Goal: Task Accomplishment & Management: Complete application form

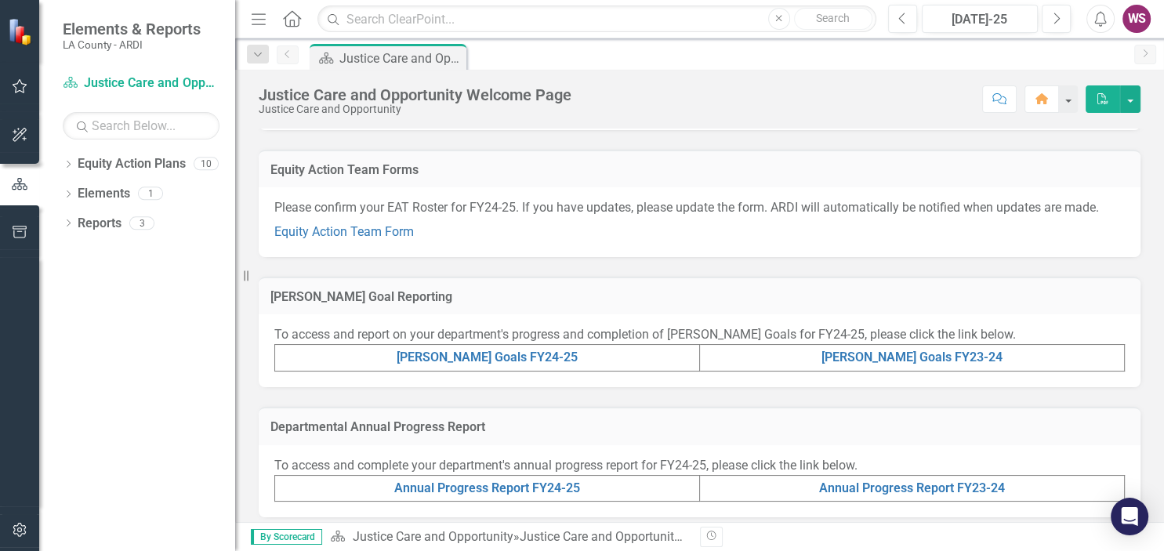
scroll to position [180, 0]
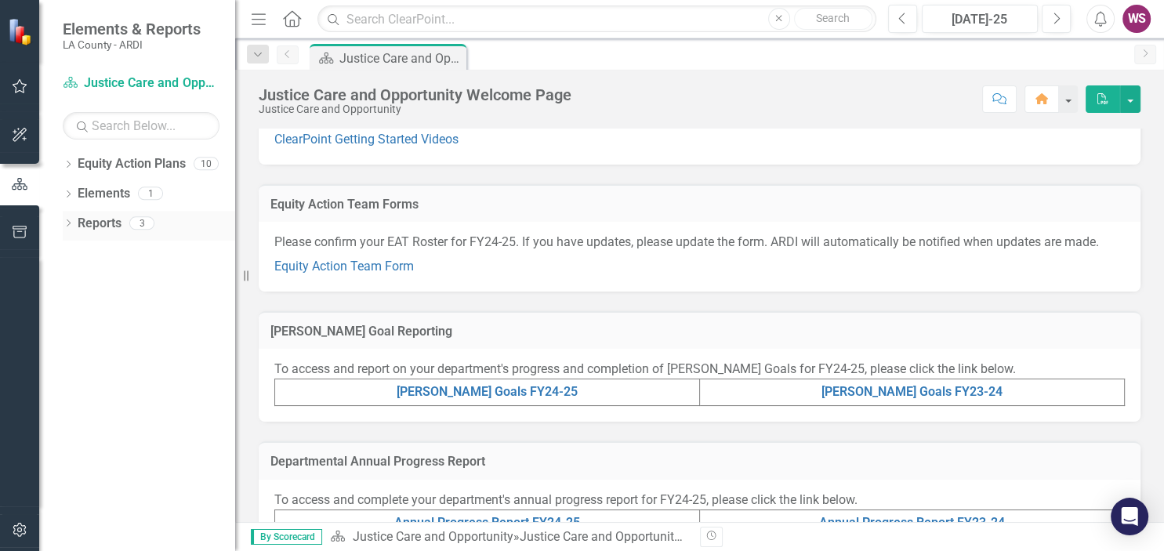
click at [73, 223] on icon "Dropdown" at bounding box center [68, 224] width 11 height 9
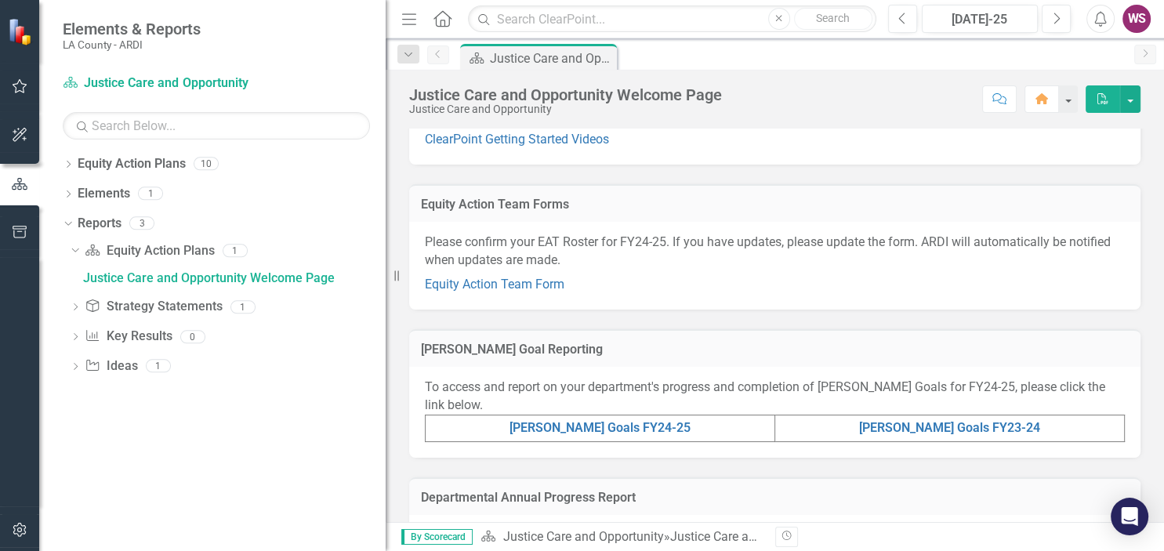
drag, startPoint x: 245, startPoint y: 277, endPoint x: 386, endPoint y: 274, distance: 141.1
click at [386, 274] on div "Resize" at bounding box center [392, 275] width 13 height 551
click at [165, 281] on div "Justice Care and Opportunity Welcome Page" at bounding box center [234, 278] width 303 height 14
click at [525, 288] on link "Equity Action Team Form" at bounding box center [495, 284] width 140 height 15
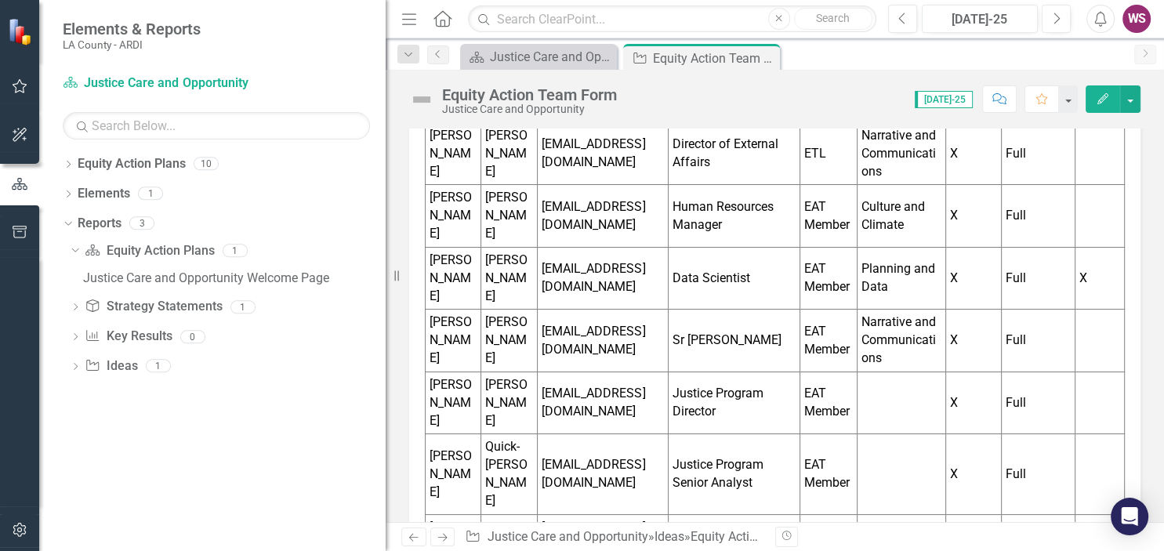
scroll to position [90, 0]
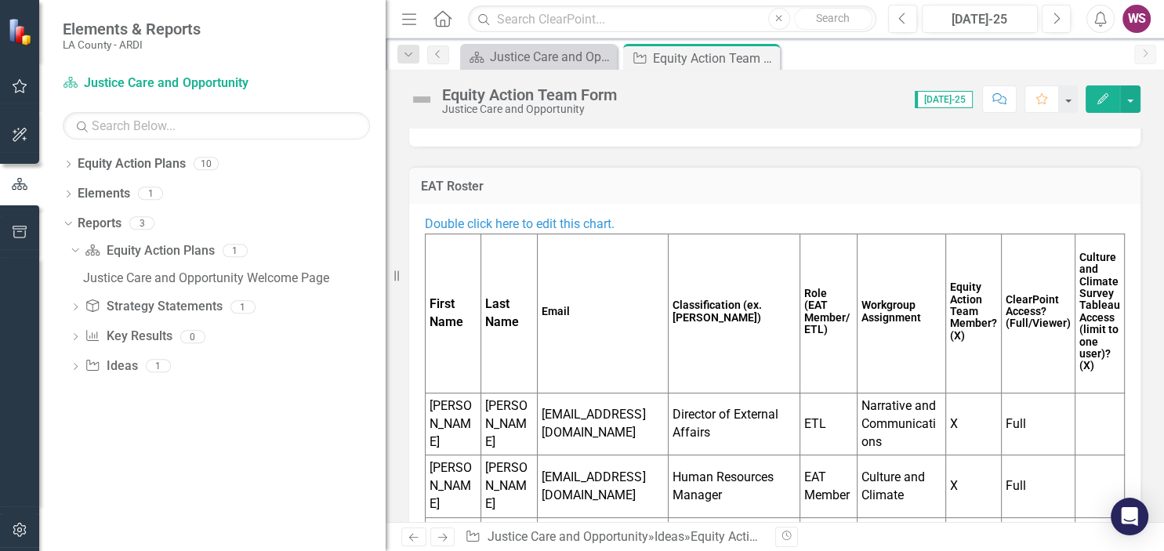
click at [1102, 99] on icon "Edit" at bounding box center [1103, 98] width 14 height 11
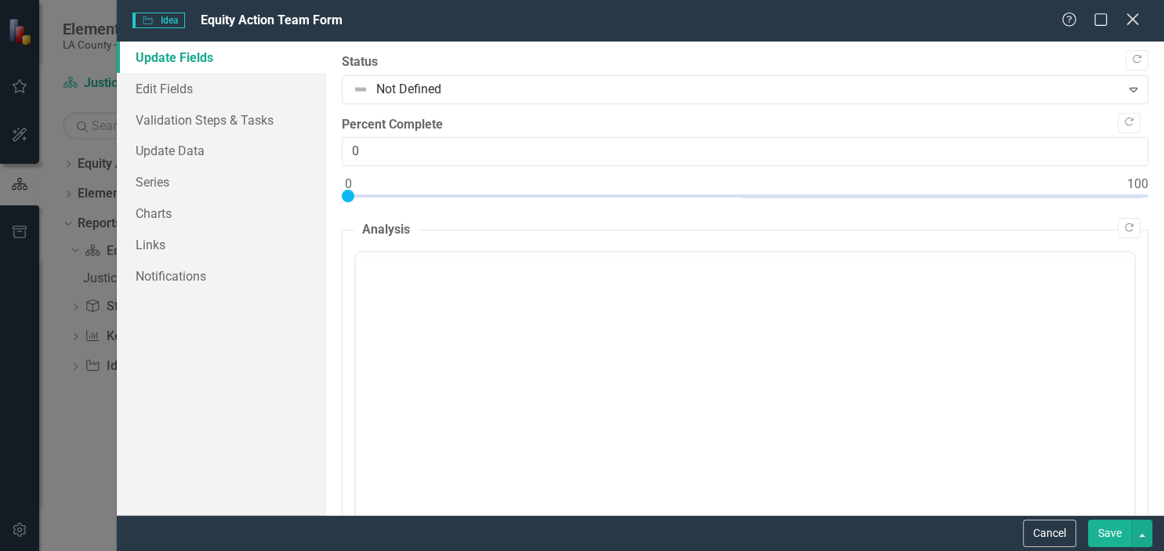
scroll to position [0, 0]
click at [1129, 20] on icon "Close" at bounding box center [1133, 19] width 20 height 15
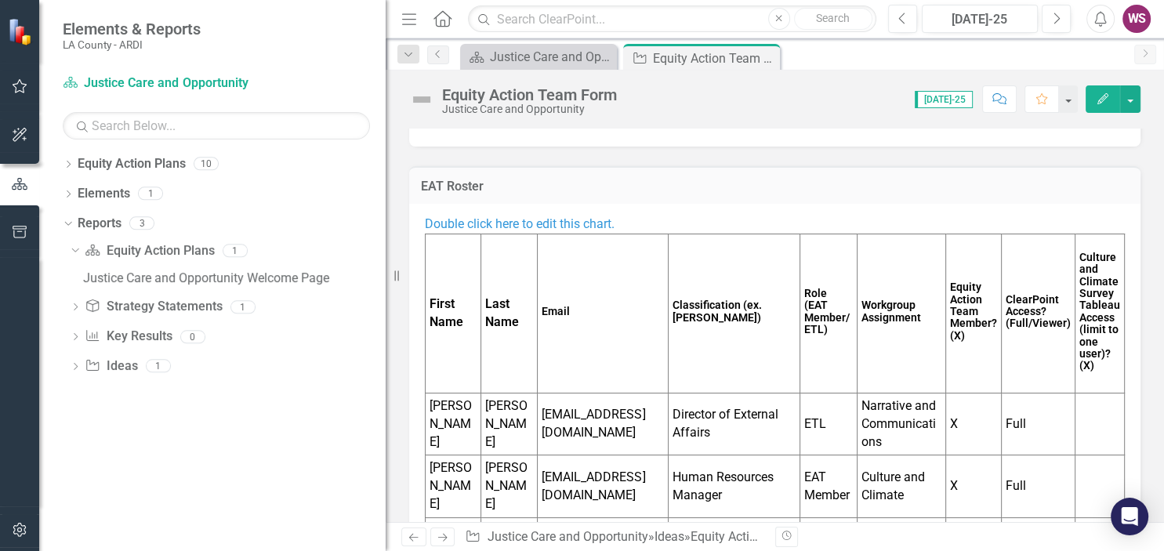
click at [569, 228] on span "Double click here to edit this chart." at bounding box center [520, 223] width 190 height 15
click at [569, 224] on span "Double click here to edit this chart." at bounding box center [520, 223] width 190 height 15
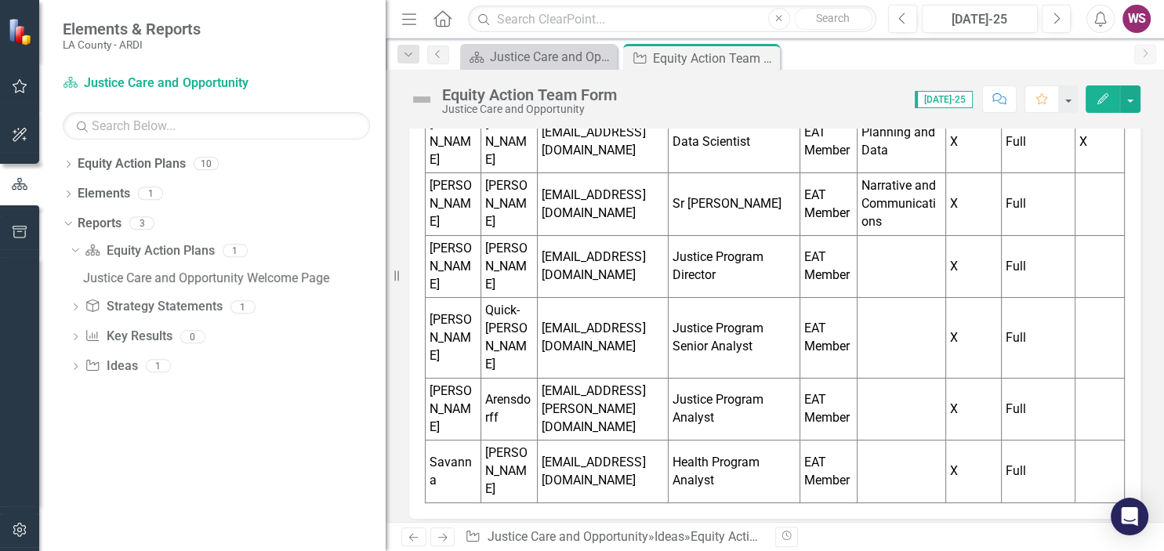
scroll to position [524, 0]
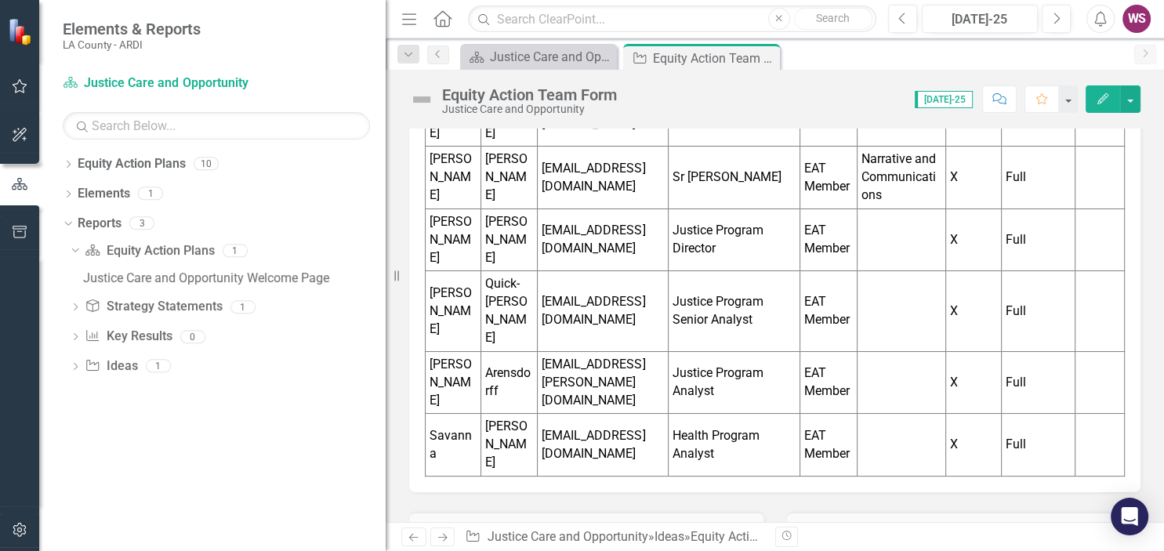
click at [496, 271] on td "Quick-[PERSON_NAME]" at bounding box center [509, 311] width 57 height 80
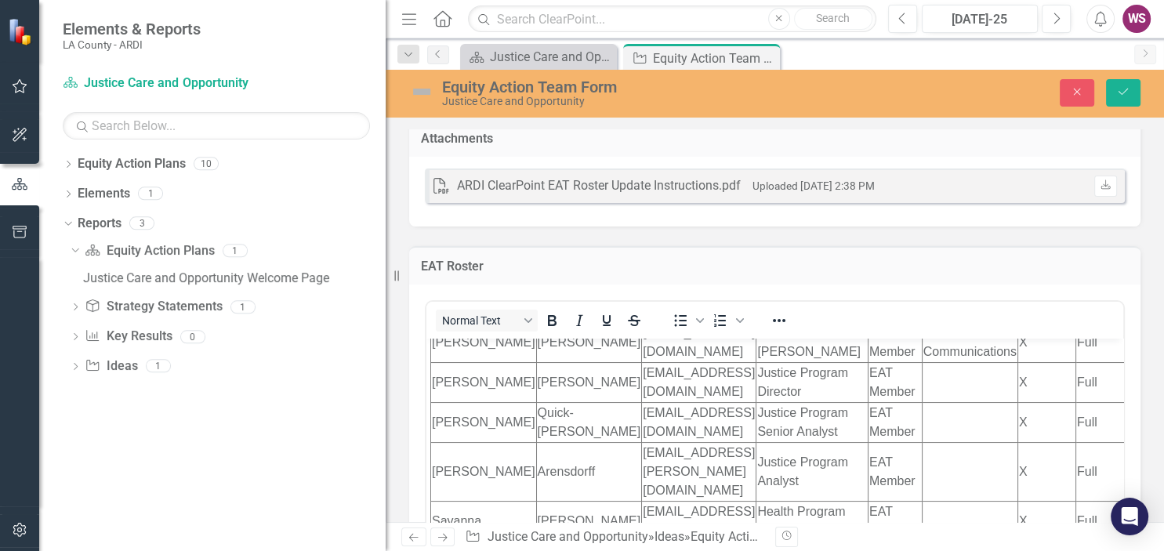
scroll to position [356, 0]
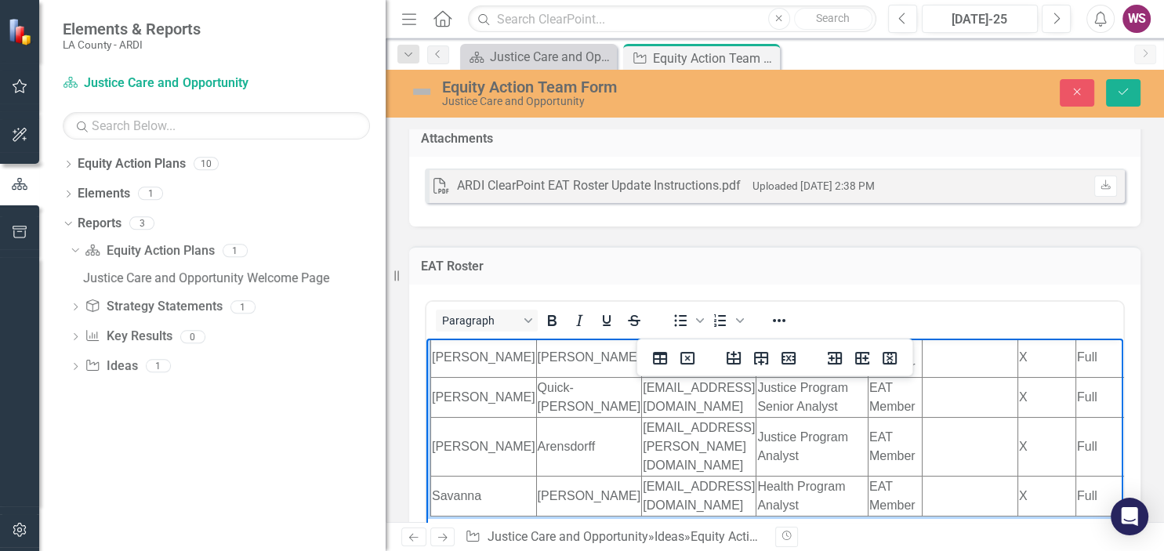
click at [452, 416] on td "[PERSON_NAME]" at bounding box center [484, 396] width 106 height 40
click at [477, 416] on td "[PERSON_NAME]" at bounding box center [484, 396] width 106 height 40
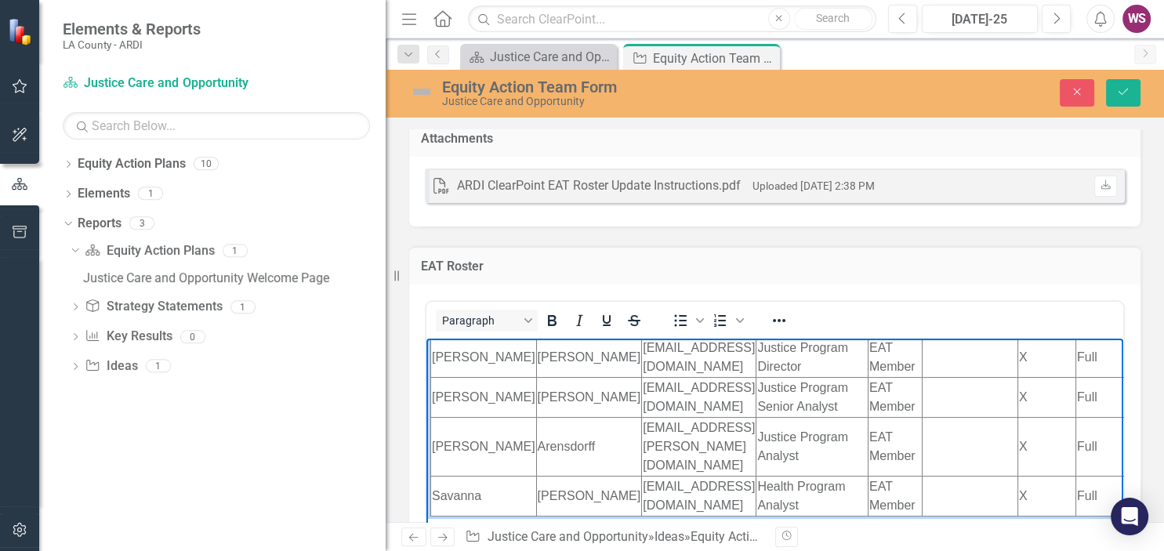
click at [642, 416] on td "[EMAIL_ADDRESS][DOMAIN_NAME]" at bounding box center [699, 396] width 114 height 40
drag, startPoint x: 552, startPoint y: 452, endPoint x: 549, endPoint y: 467, distance: 16.0
click at [549, 467] on html "Double click here to edit this chart. First Name Last Name Email Classification…" at bounding box center [774, 251] width 697 height 538
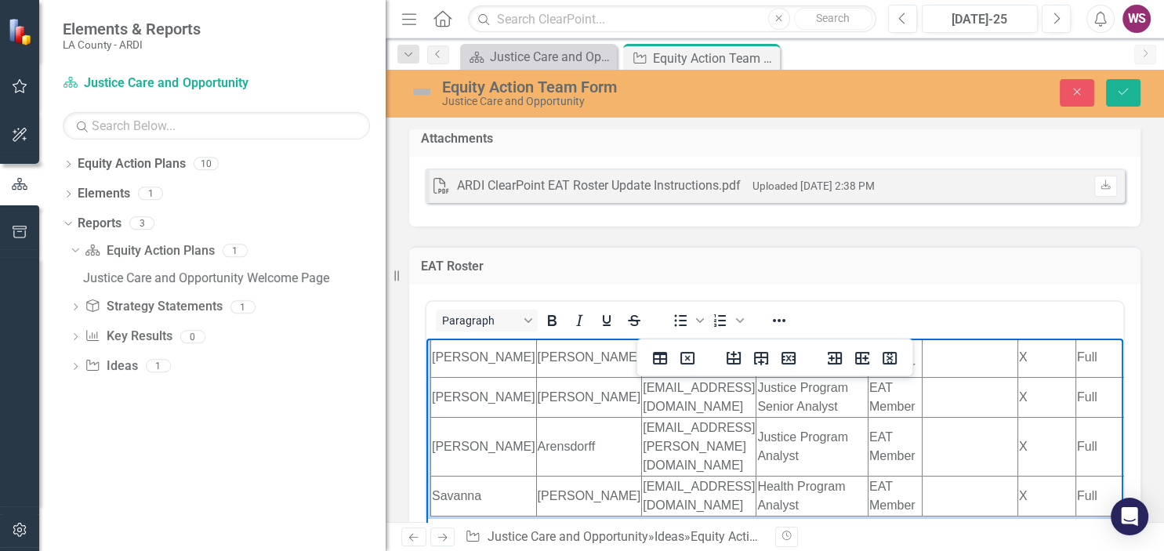
drag, startPoint x: 703, startPoint y: 473, endPoint x: 643, endPoint y: 466, distance: 60.7
click at [643, 416] on td "[EMAIL_ADDRESS][DOMAIN_NAME]" at bounding box center [699, 396] width 114 height 40
click at [706, 416] on td "[EMAIL_ADDRESS][DOMAIN_NAME]" at bounding box center [699, 396] width 114 height 40
drag, startPoint x: 706, startPoint y: 473, endPoint x: 559, endPoint y: 458, distance: 147.4
click at [642, 416] on td "[EMAIL_ADDRESS][DOMAIN_NAME]" at bounding box center [699, 396] width 114 height 40
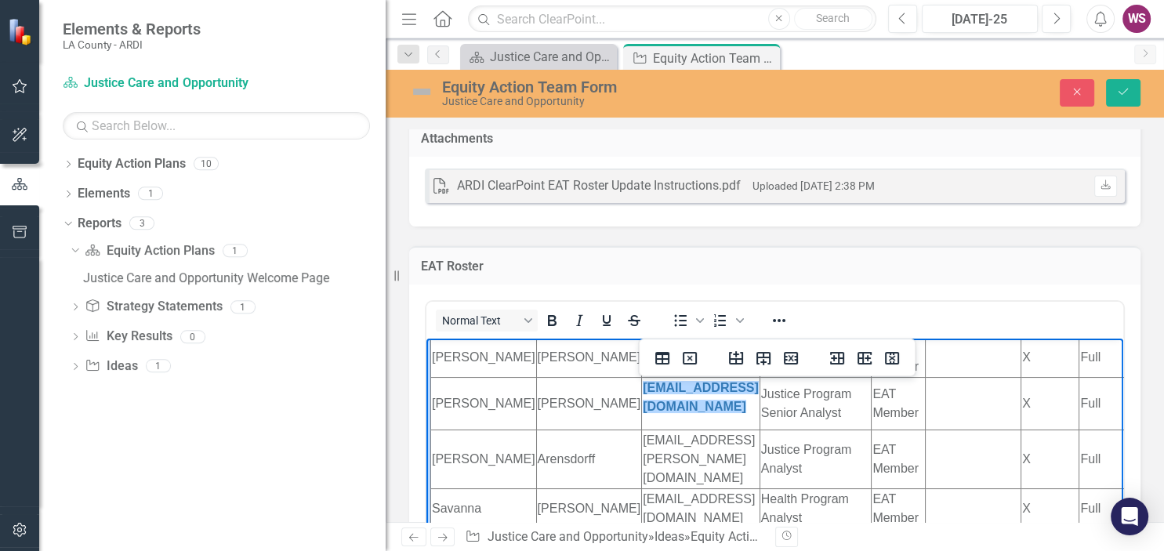
click at [648, 429] on td "[EMAIL_ADDRESS][DOMAIN_NAME]" at bounding box center [701, 402] width 118 height 53
click at [720, 452] on html "Double click here to edit this chart. First Name Last Name Email Classification…" at bounding box center [774, 257] width 697 height 550
click at [693, 368] on button "Delete table" at bounding box center [690, 358] width 27 height 22
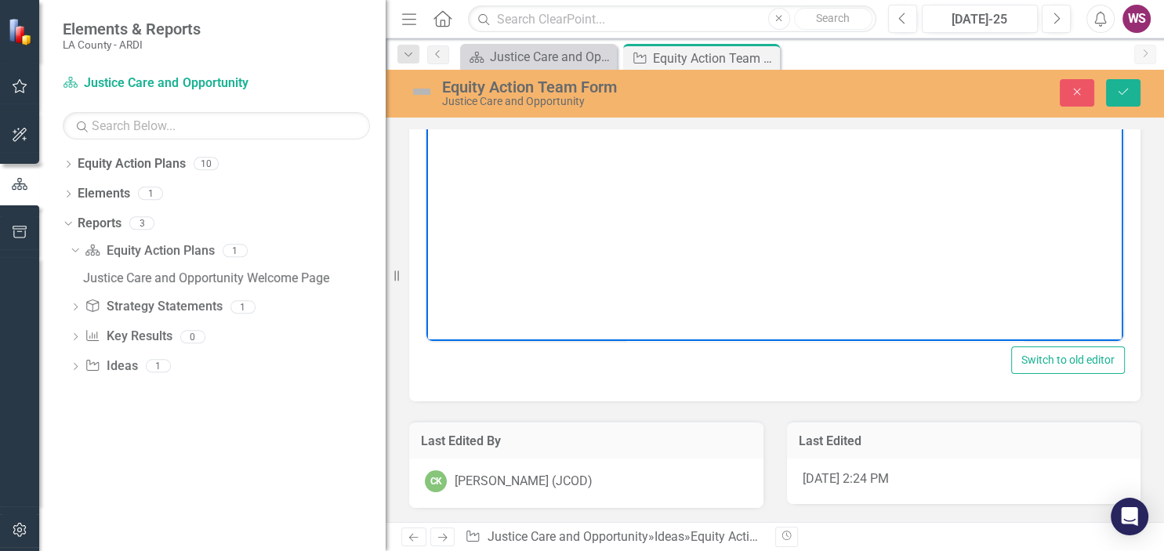
scroll to position [0, 0]
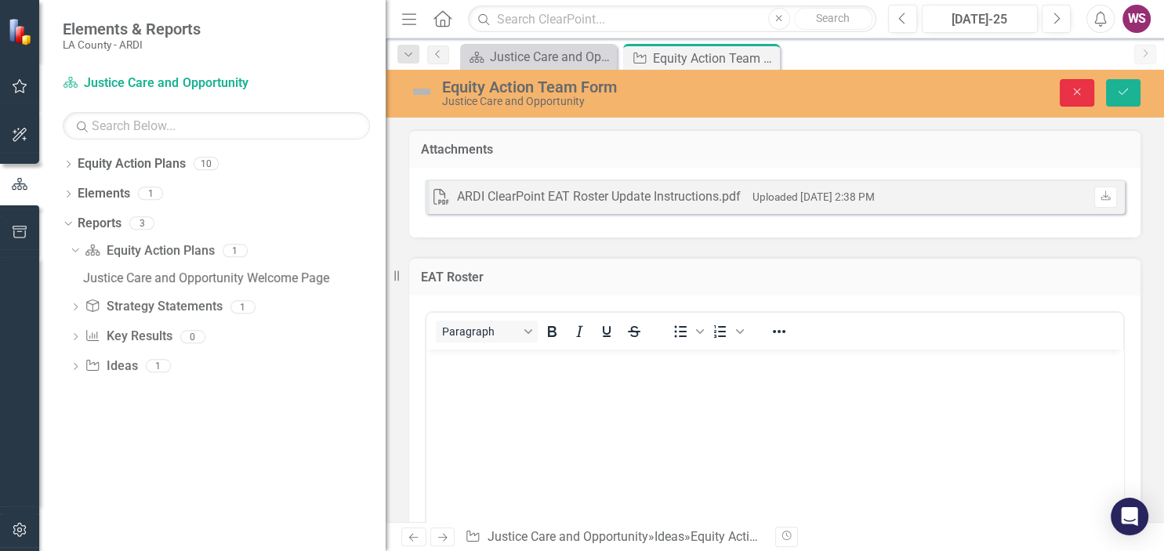
click at [1074, 97] on icon "Close" at bounding box center [1077, 91] width 14 height 11
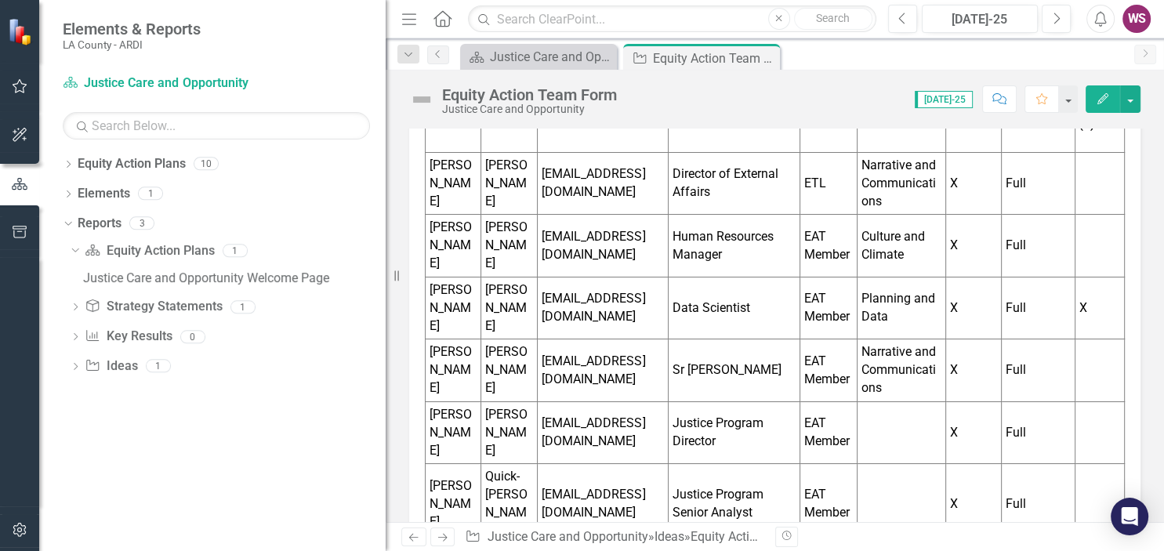
scroll to position [361, 0]
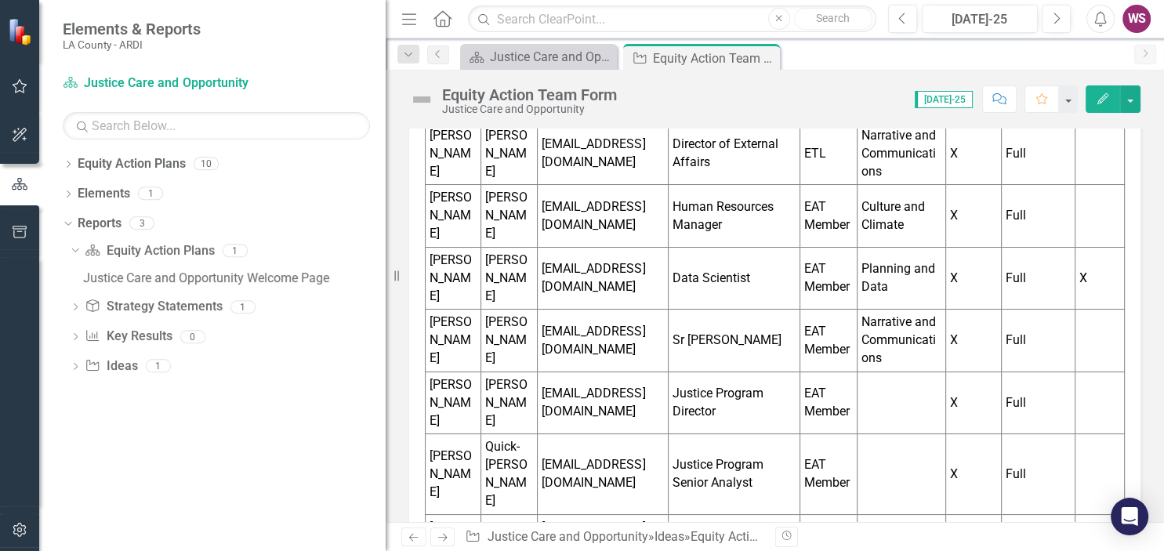
click at [574, 434] on td "[EMAIL_ADDRESS][DOMAIN_NAME]" at bounding box center [603, 474] width 131 height 80
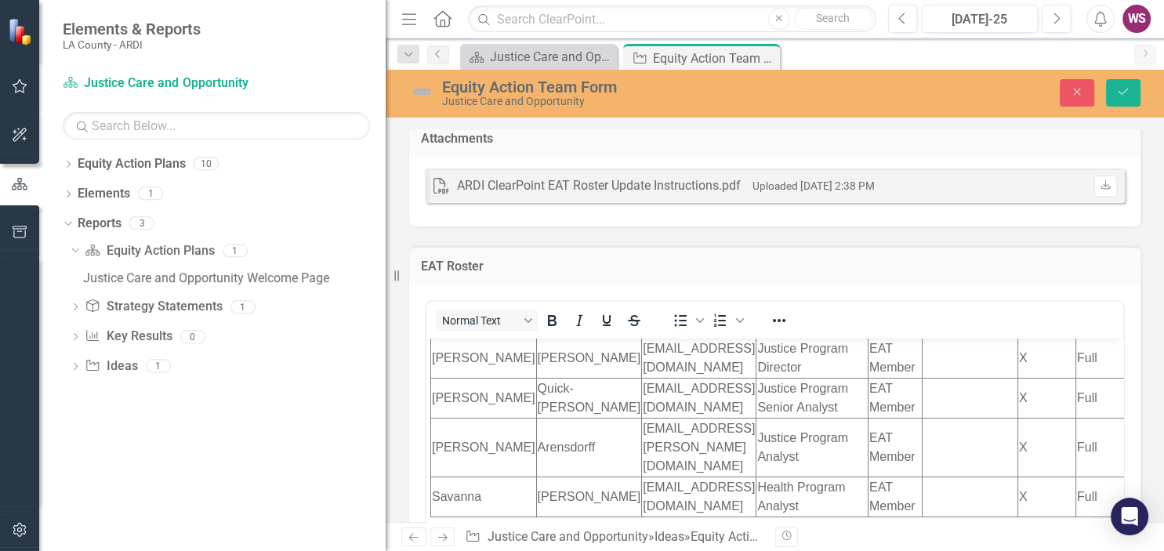
scroll to position [101, 0]
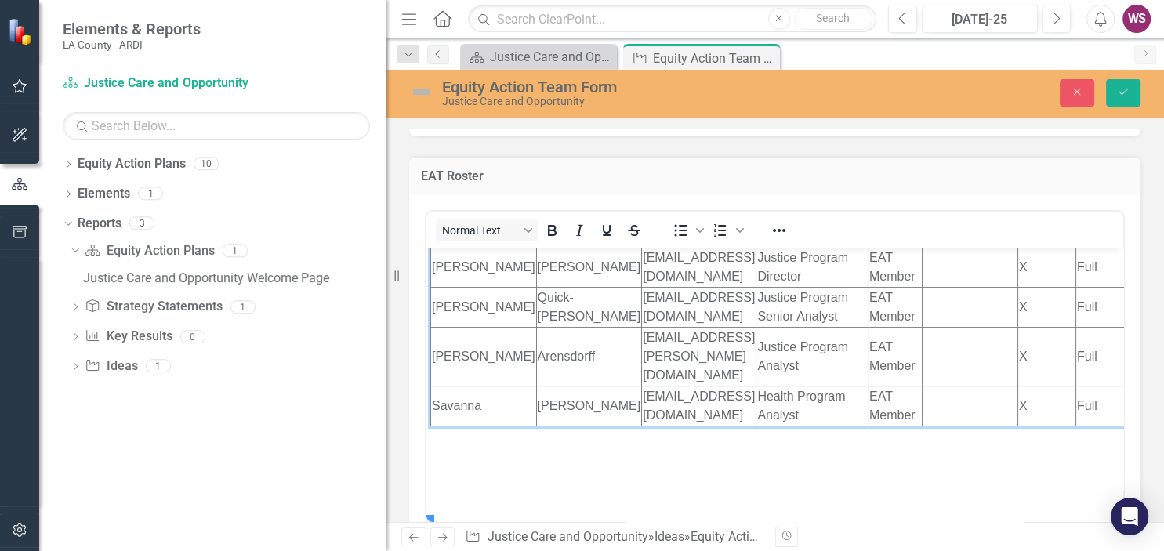
click at [473, 326] on td "[PERSON_NAME]" at bounding box center [484, 306] width 106 height 40
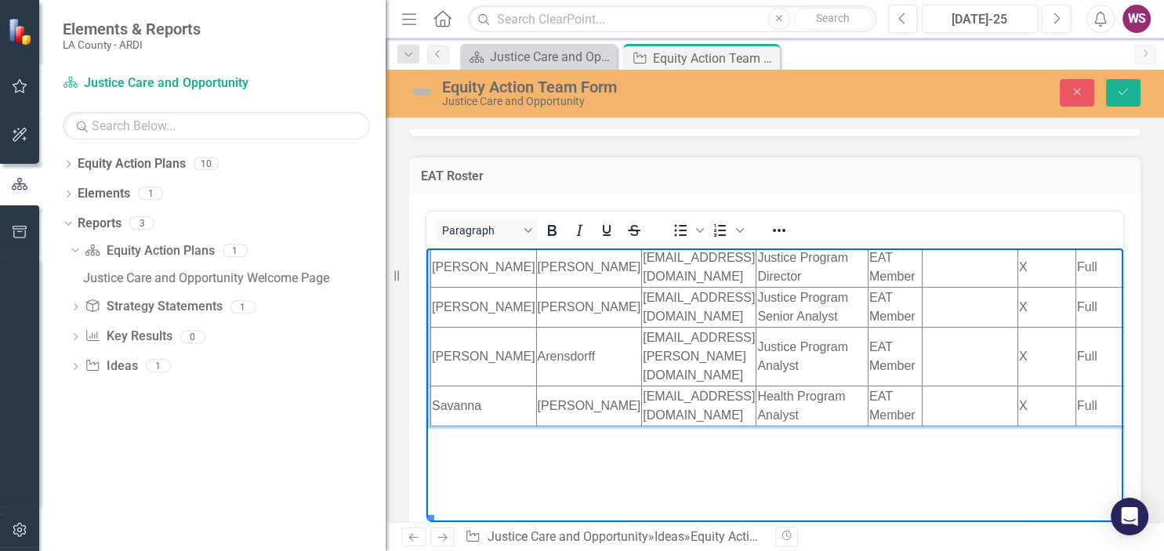
click at [642, 385] on td "[EMAIL_ADDRESS][PERSON_NAME][DOMAIN_NAME]" at bounding box center [699, 355] width 114 height 59
drag, startPoint x: 555, startPoint y: 362, endPoint x: 708, endPoint y: 377, distance: 153.6
click at [708, 326] on td "[EMAIL_ADDRESS][DOMAIN_NAME]" at bounding box center [699, 306] width 114 height 40
click at [795, 326] on td "Justice Program Senior Analyst" at bounding box center [813, 306] width 112 height 40
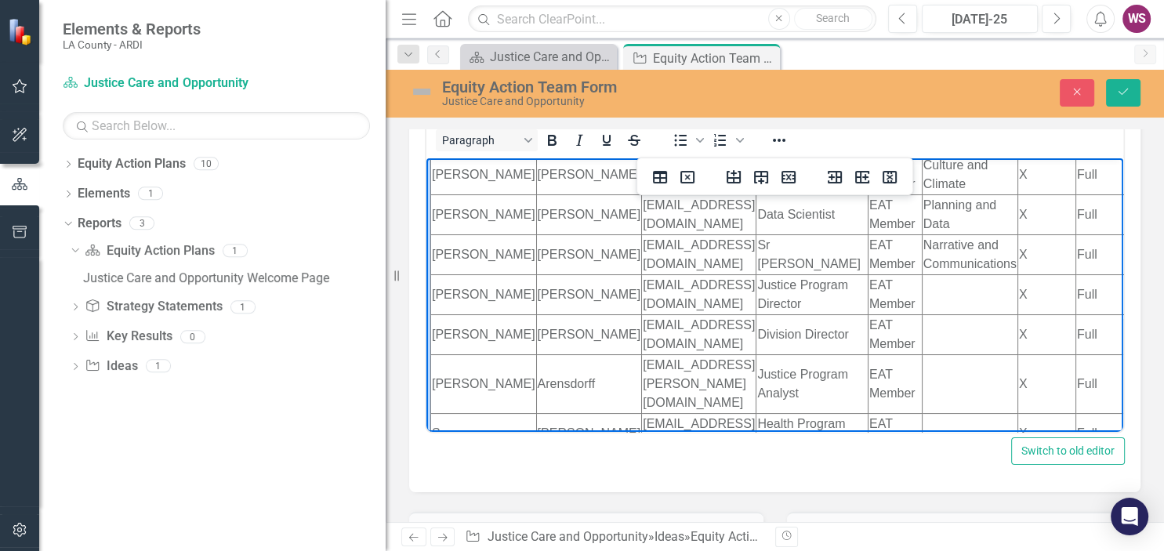
scroll to position [172, 0]
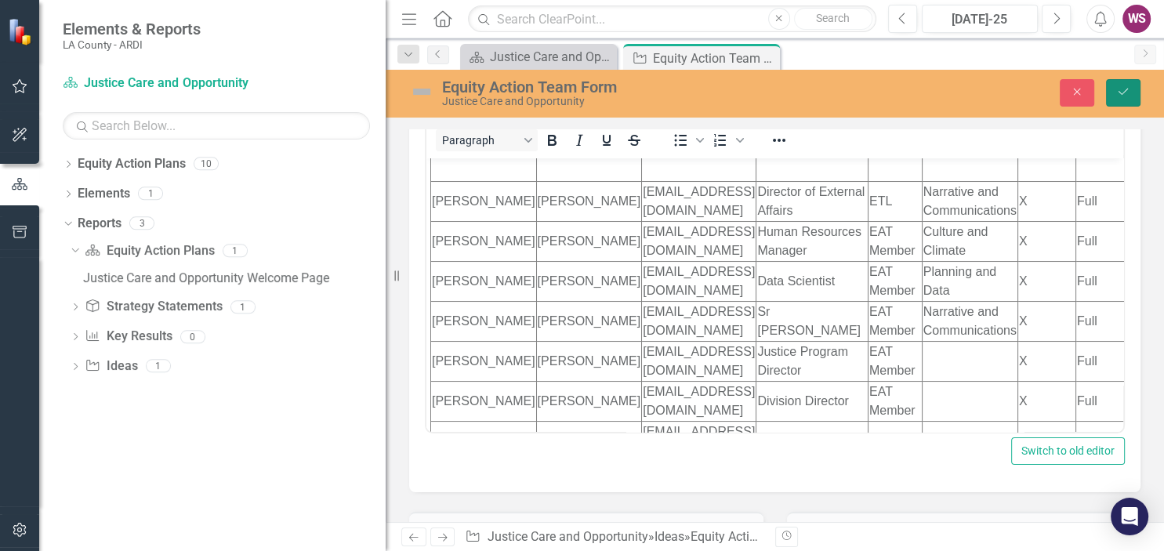
click at [1117, 96] on icon "Save" at bounding box center [1123, 91] width 14 height 11
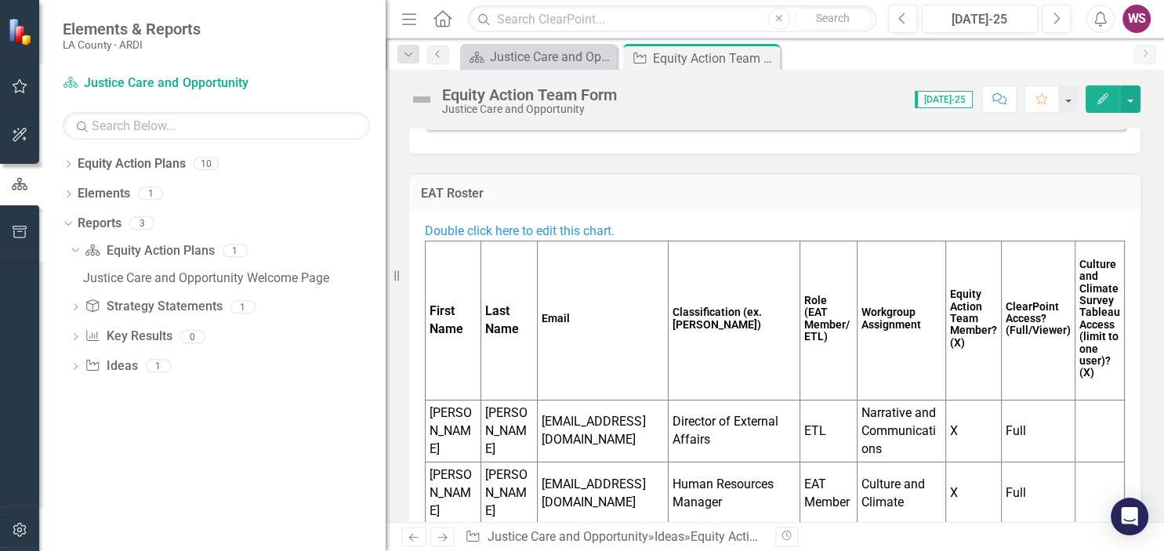
scroll to position [55, 0]
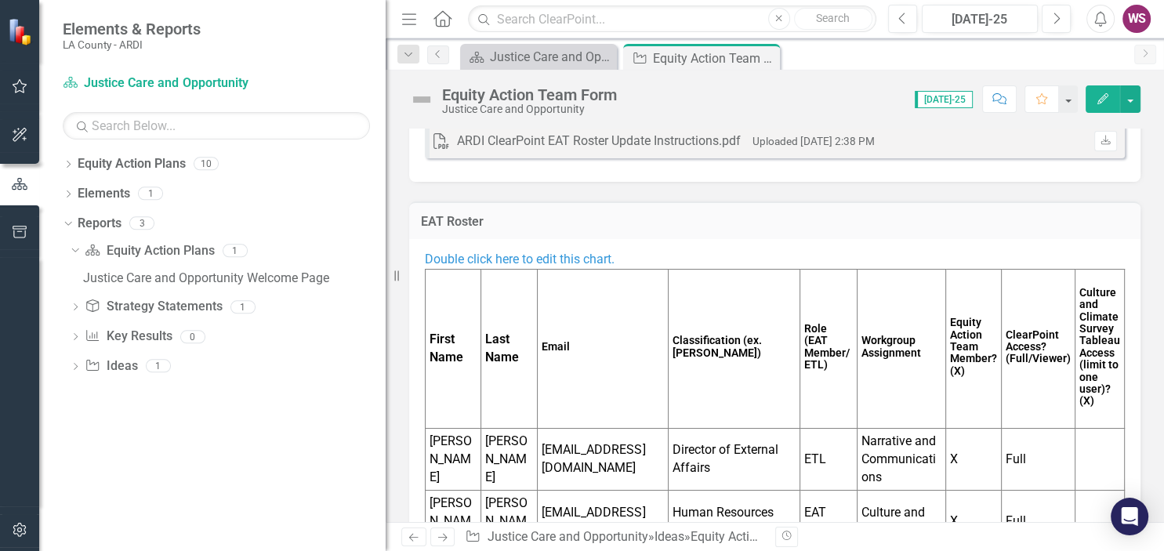
drag, startPoint x: 432, startPoint y: 299, endPoint x: 626, endPoint y: 403, distance: 219.6
click at [626, 404] on tr "First Name Last Name Email Classification (ex. [PERSON_NAME]) Role (EAT Member/…" at bounding box center [775, 349] width 699 height 159
click at [569, 259] on span "Double click here to edit this chart." at bounding box center [520, 259] width 190 height 15
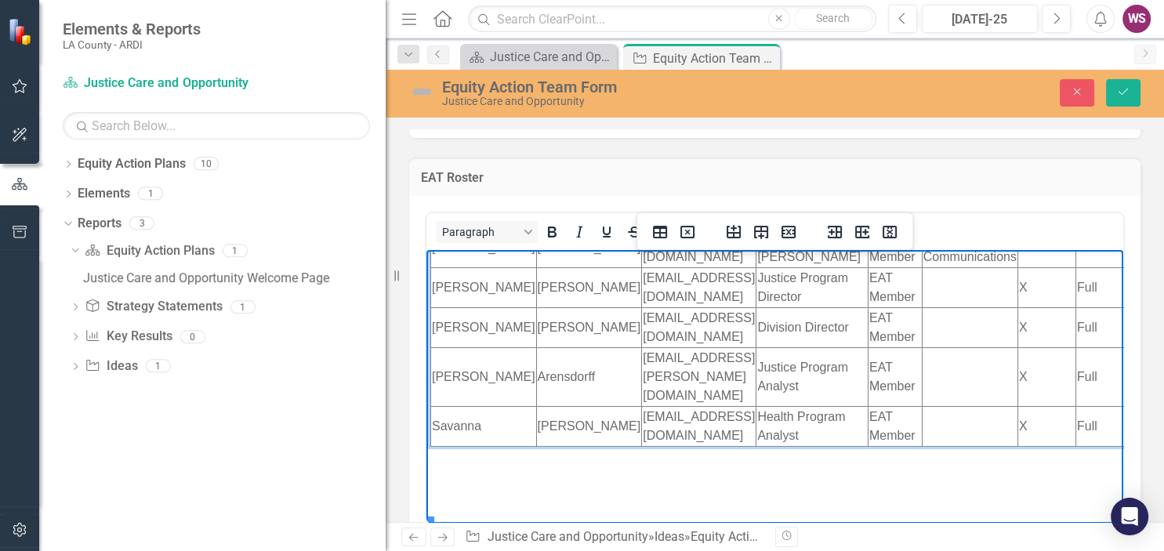
scroll to position [282, 0]
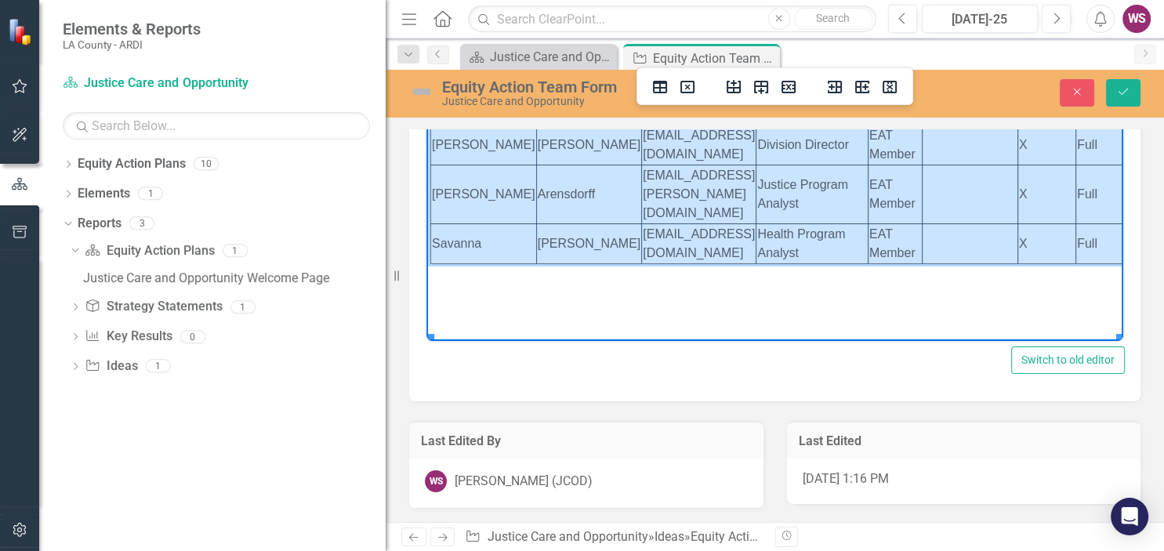
drag, startPoint x: 431, startPoint y: 170, endPoint x: 1076, endPoint y: 306, distance: 658.5
click at [1076, 263] on tbody "First Name Last Name Email Classification (ex. [PERSON_NAME]) Role (EAT Member/…" at bounding box center [816, 15] width 771 height 498
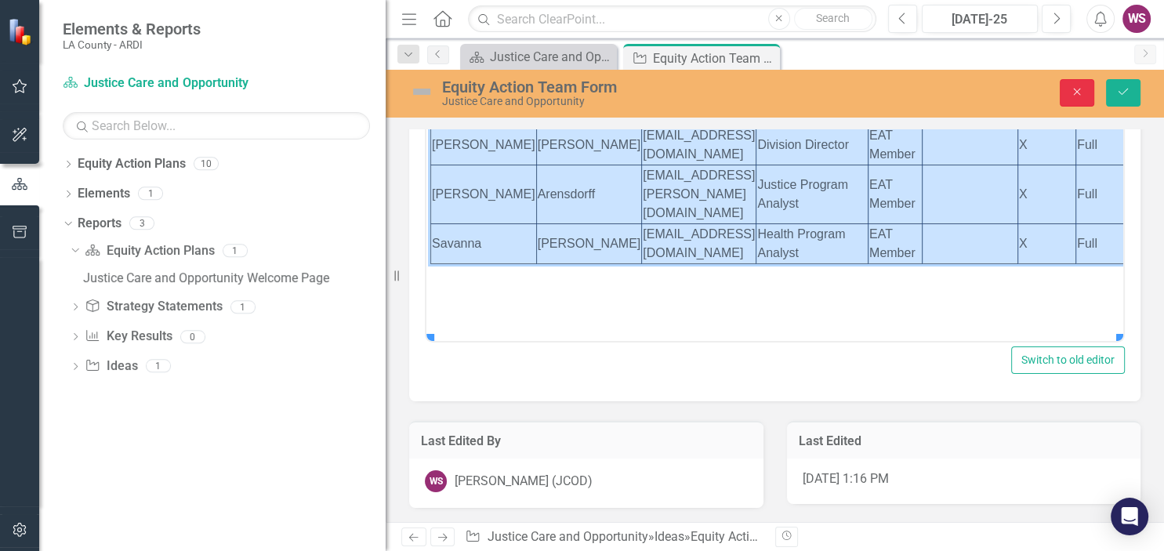
click at [1079, 95] on icon "Close" at bounding box center [1077, 91] width 14 height 11
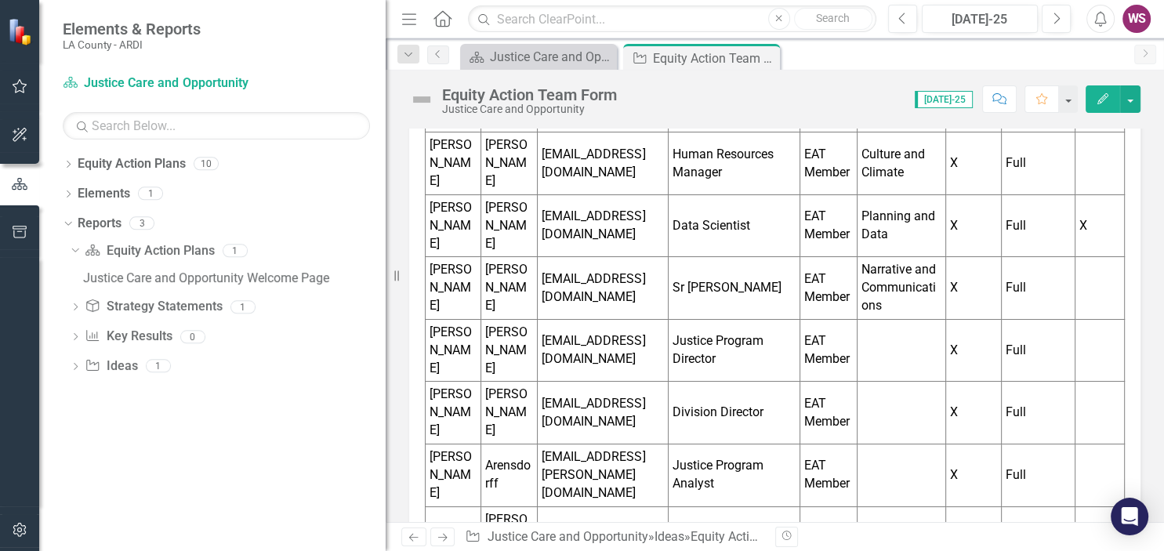
scroll to position [461, 0]
